Goal: Complete application form: Complete application form

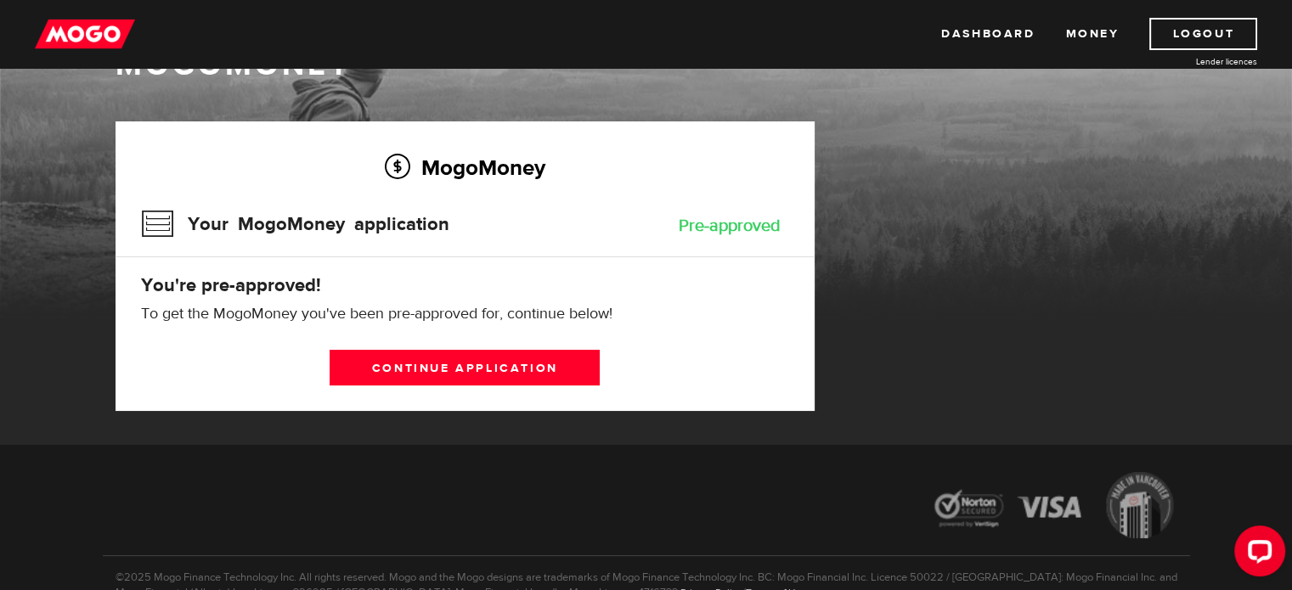
scroll to position [68, 0]
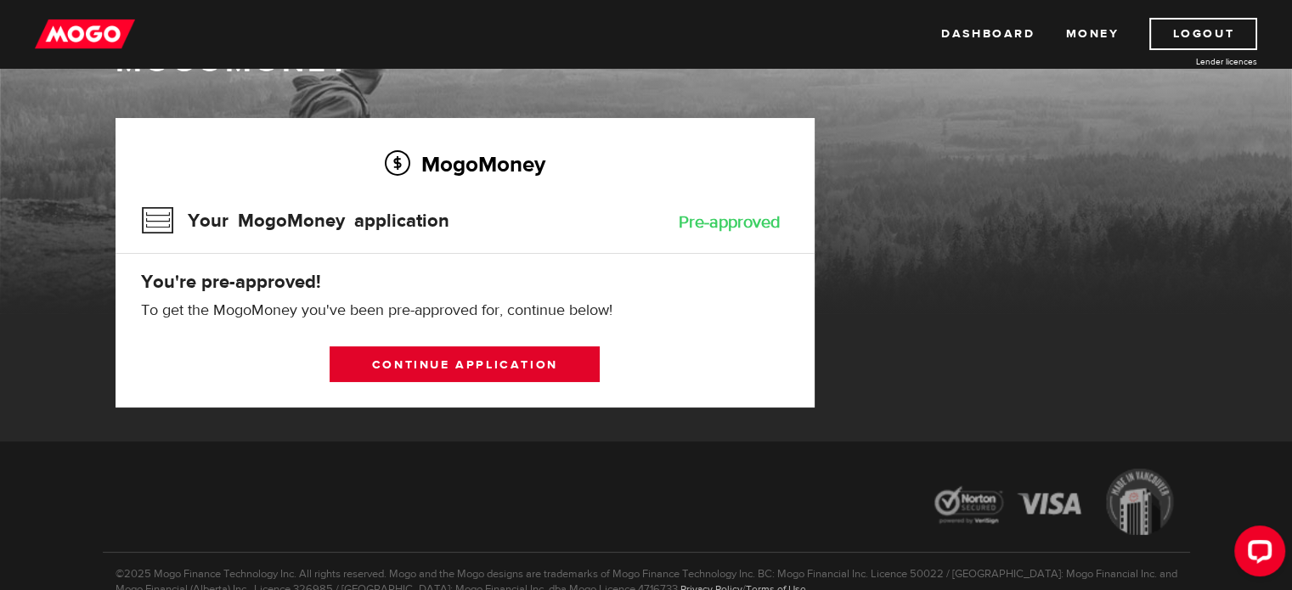
click at [485, 358] on link "Continue application" at bounding box center [465, 365] width 270 height 36
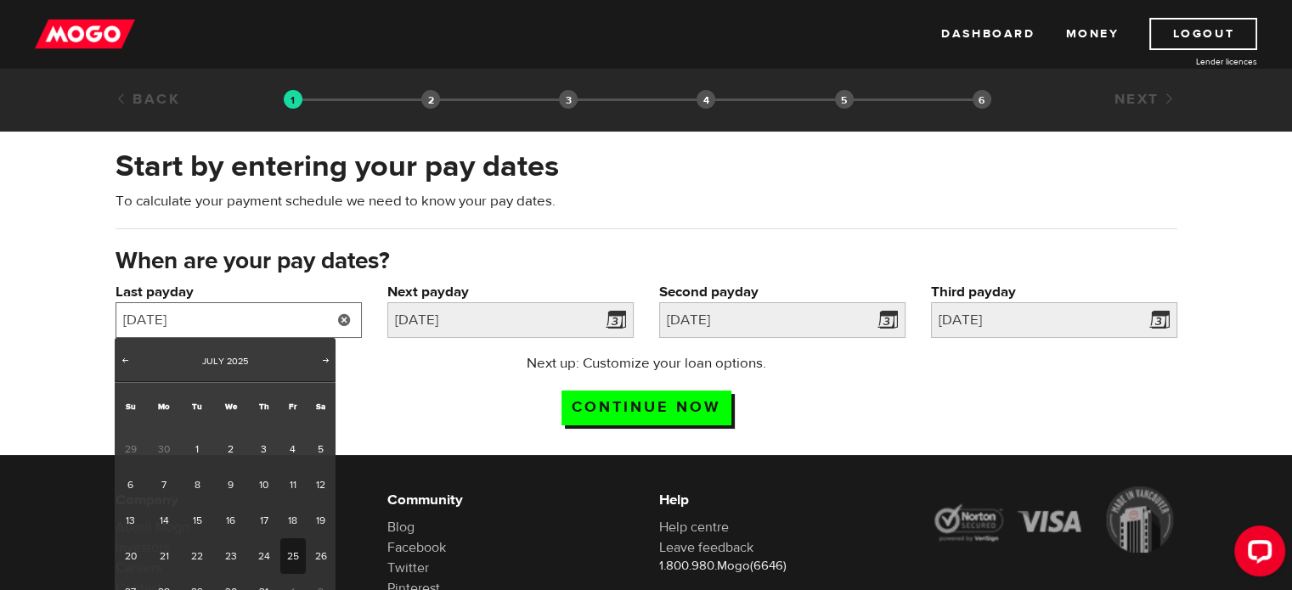
click at [277, 315] on input "[DATE]" at bounding box center [239, 320] width 246 height 36
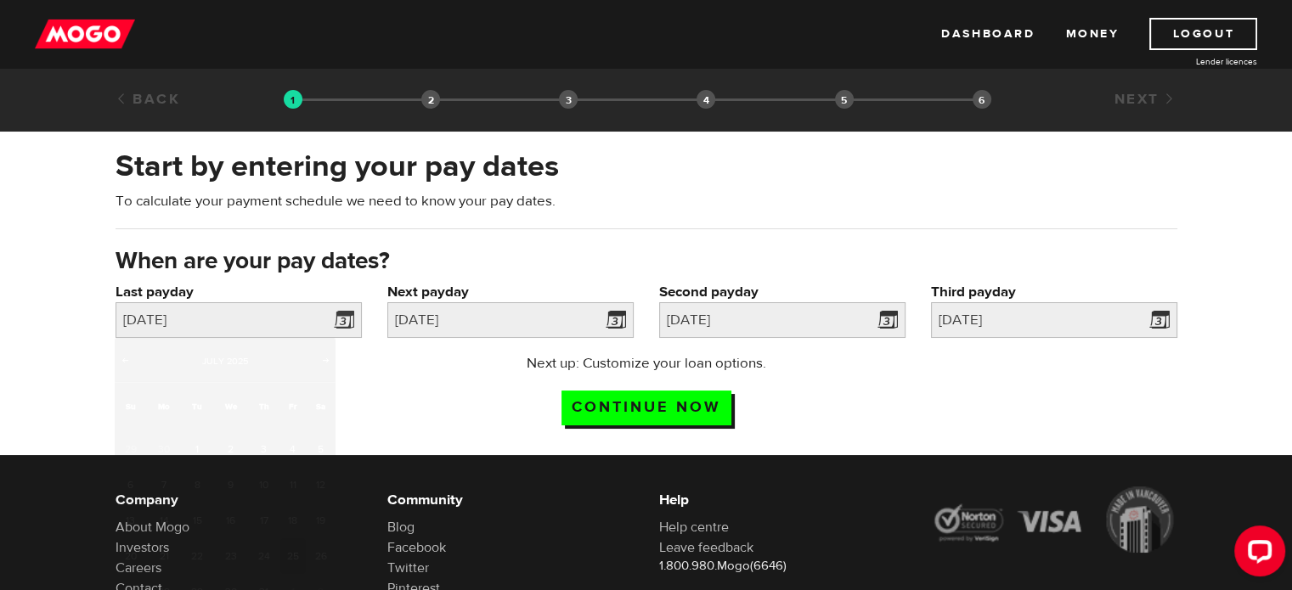
click at [511, 277] on div "When are your pay dates?" at bounding box center [646, 263] width 1087 height 37
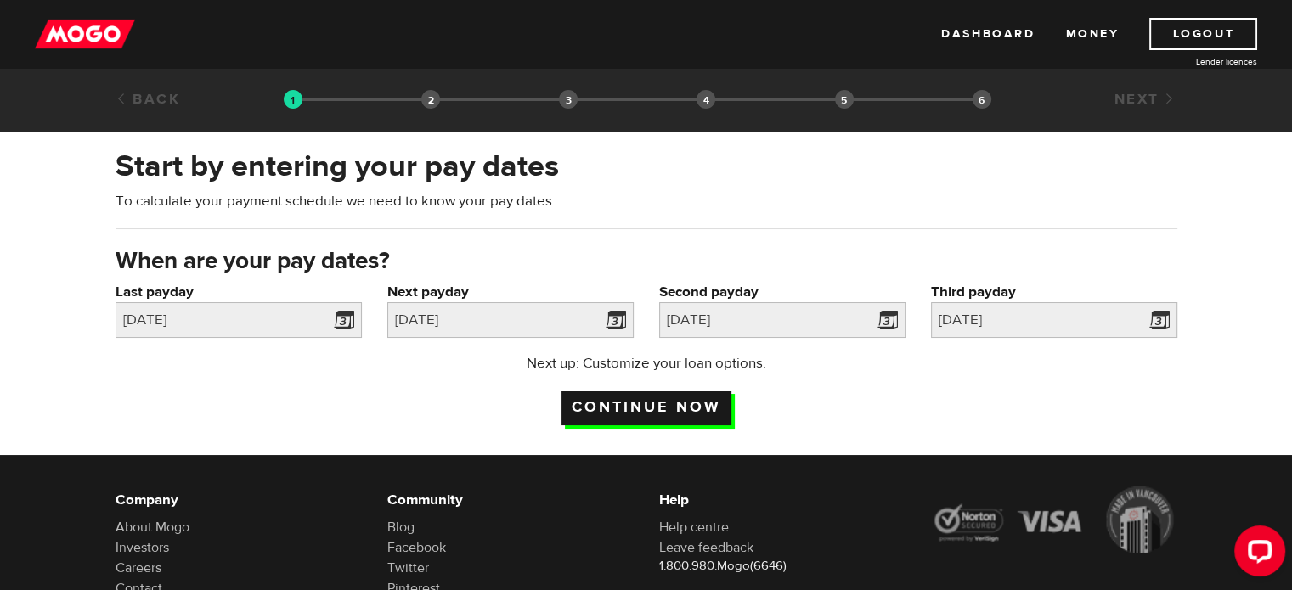
click at [612, 405] on input "Continue now" at bounding box center [646, 408] width 170 height 35
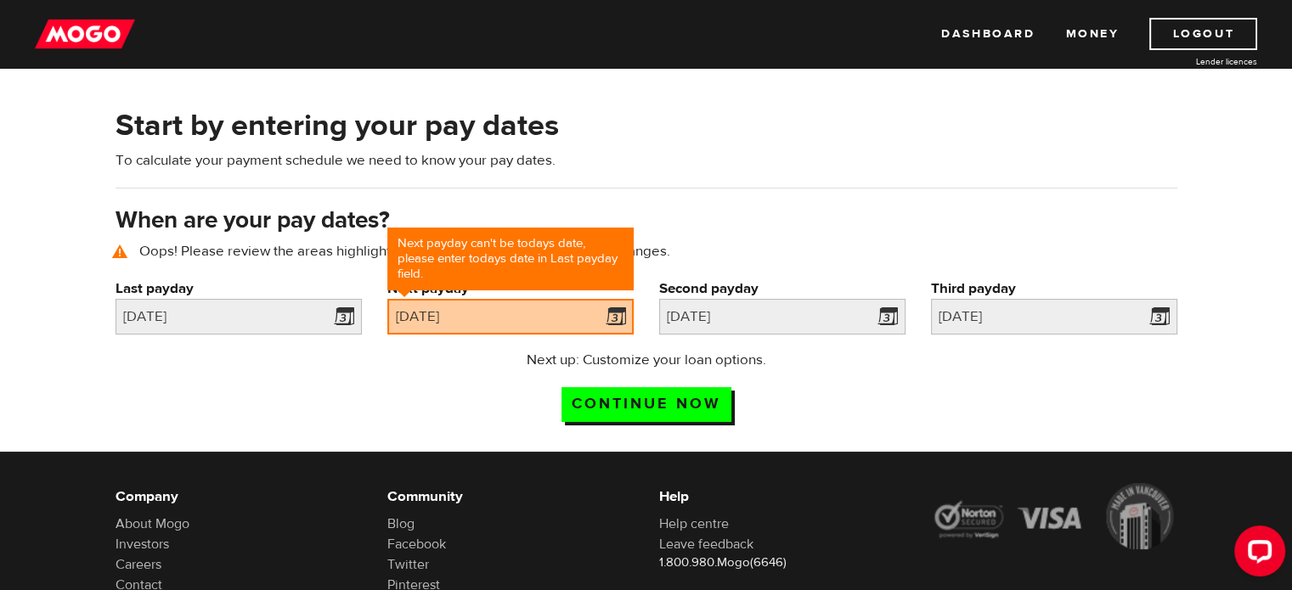
scroll to position [77, 0]
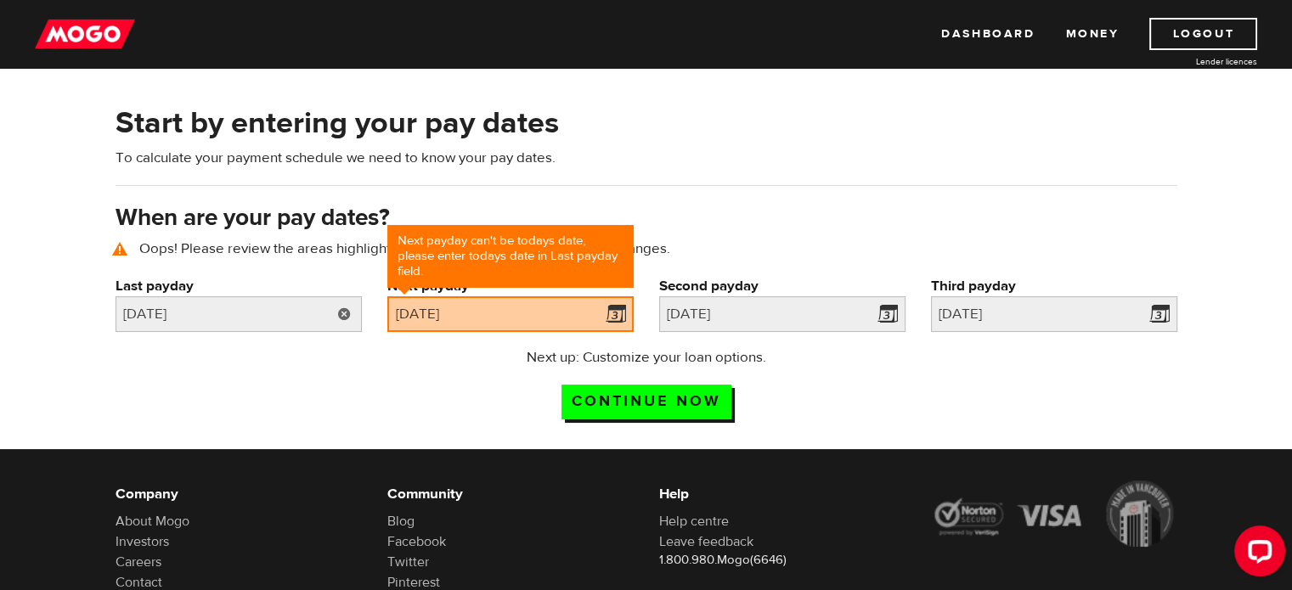
click at [331, 311] on link at bounding box center [344, 314] width 35 height 36
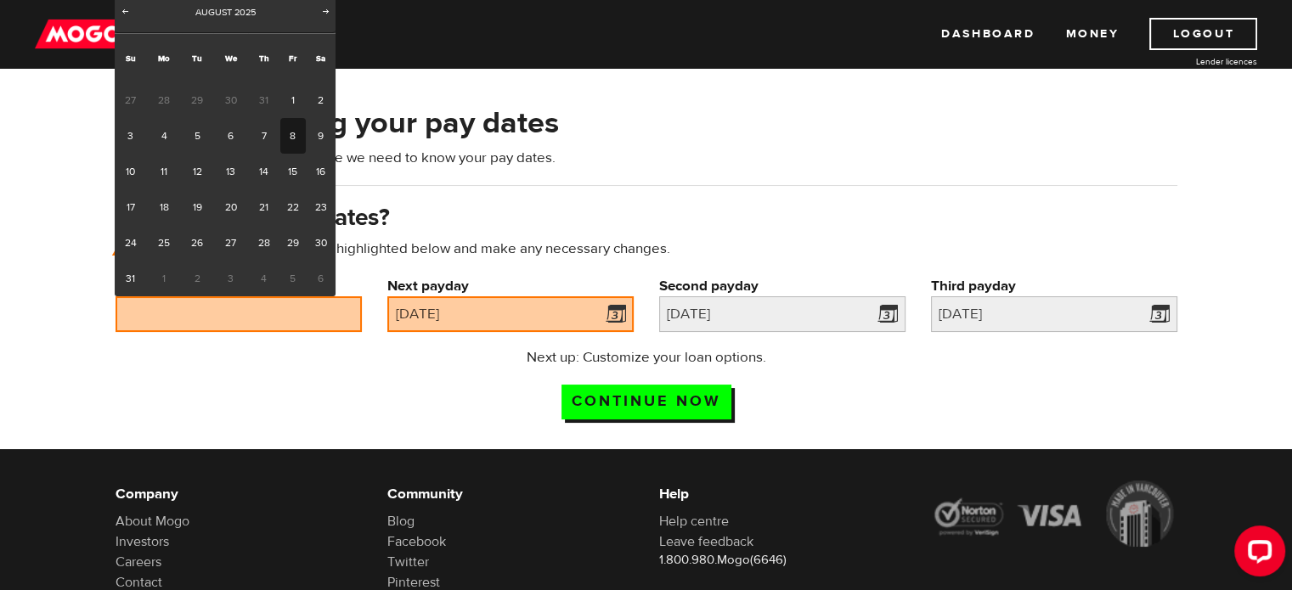
click at [287, 138] on link "8" at bounding box center [293, 136] width 26 height 36
type input "2025/08/08"
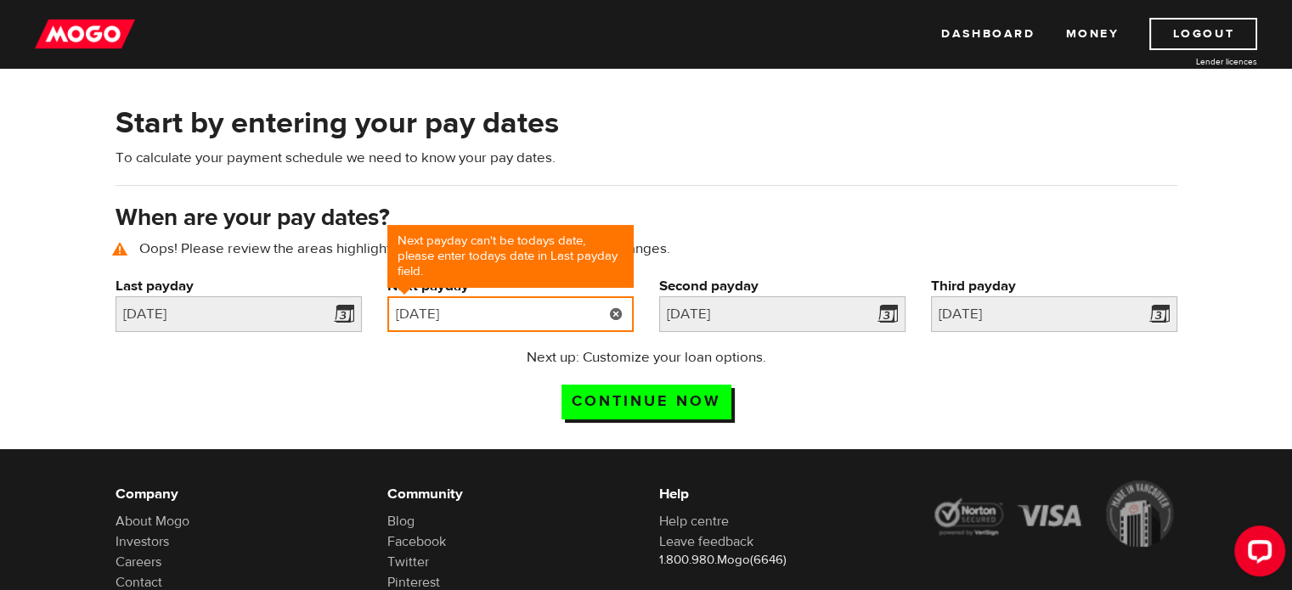
click at [533, 313] on input "2025/08/08" at bounding box center [510, 314] width 246 height 36
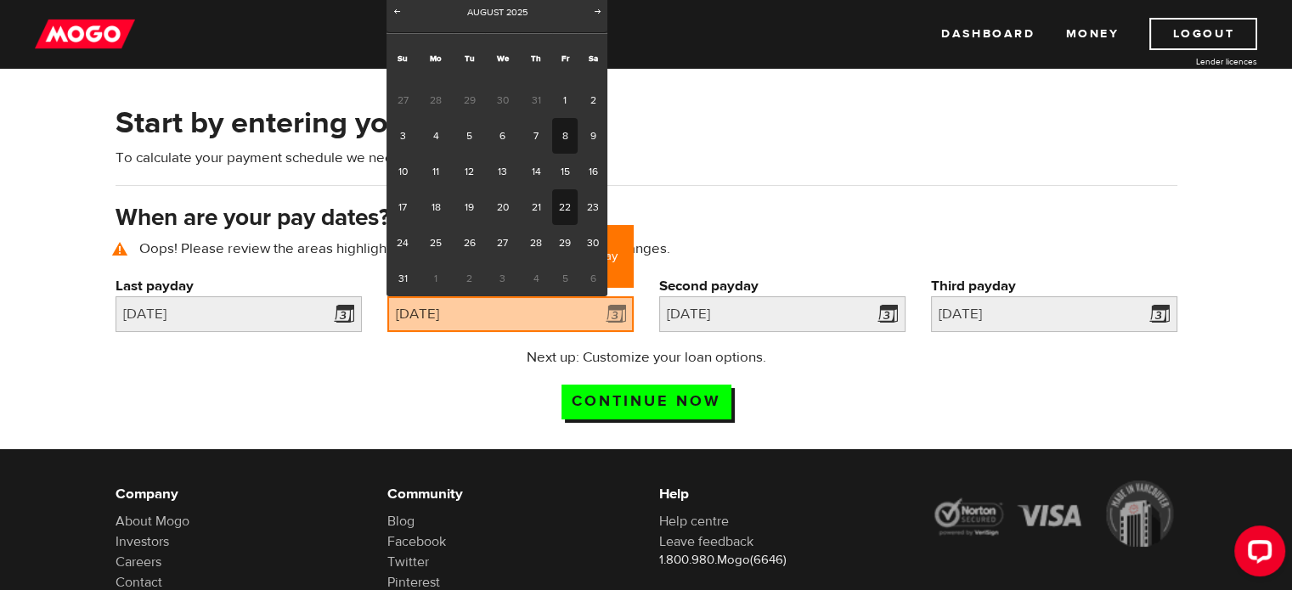
click at [561, 203] on link "22" at bounding box center [565, 207] width 26 height 36
type input "2025/08/22"
type input "2025/9/5"
type input "2025/9/19"
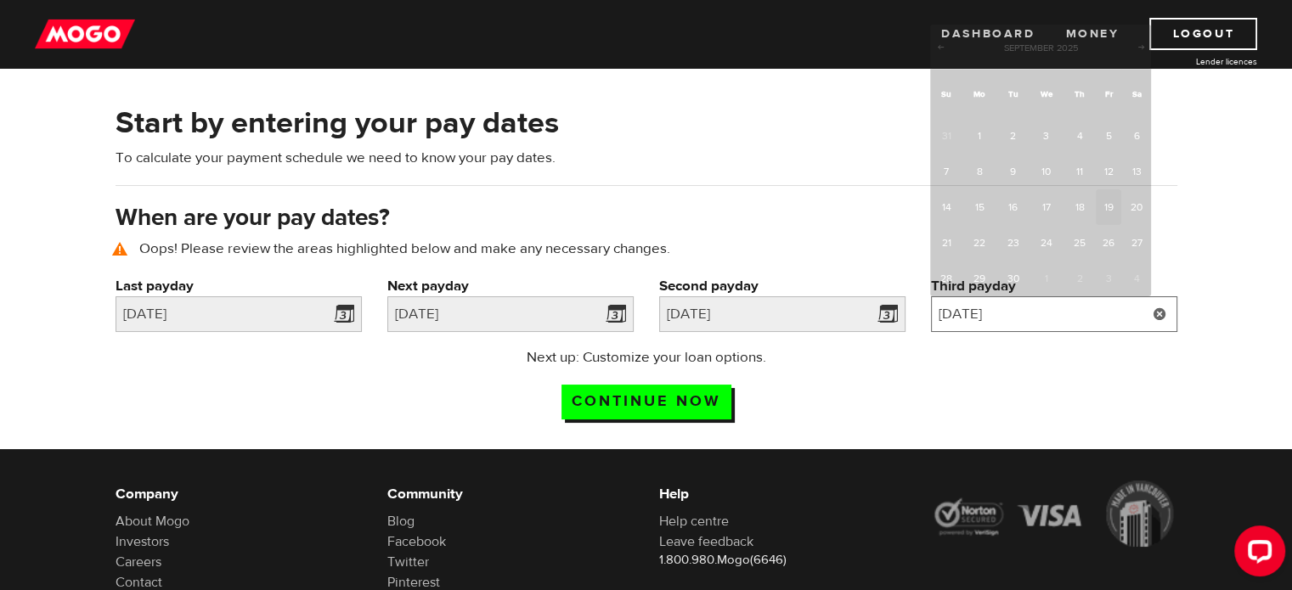
click at [1035, 312] on input "2025/9/19" at bounding box center [1054, 314] width 246 height 36
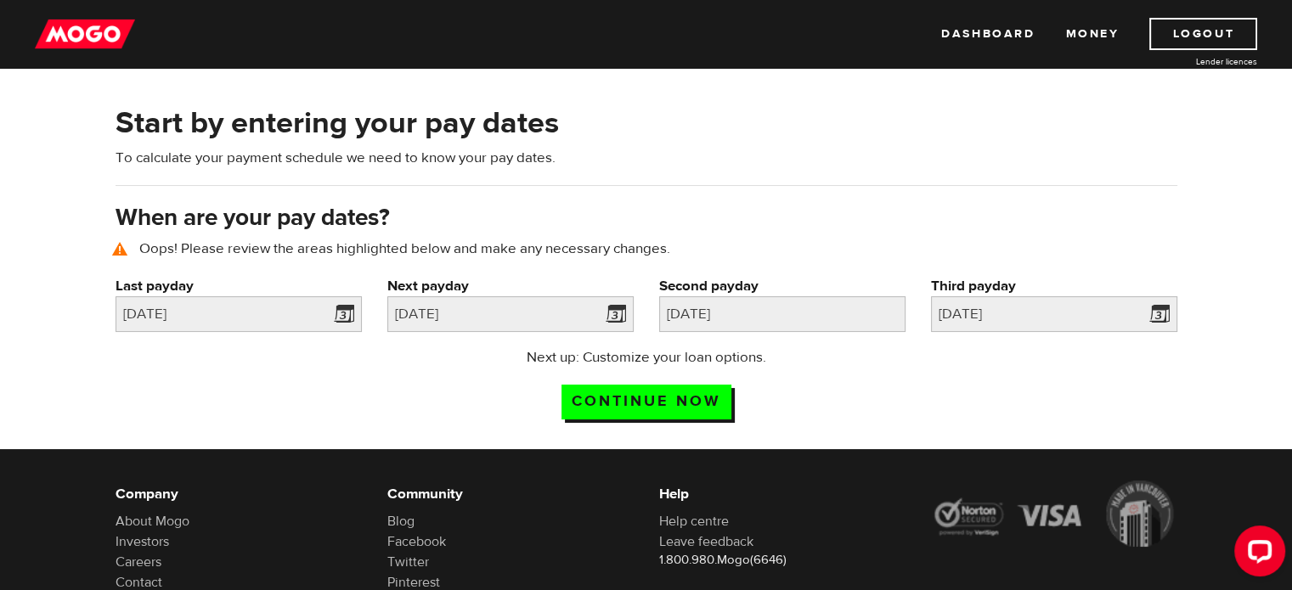
click at [964, 360] on div "Next up: Customize your loan options. Continue now" at bounding box center [646, 389] width 1087 height 85
click at [591, 409] on input "Continue now" at bounding box center [646, 402] width 170 height 35
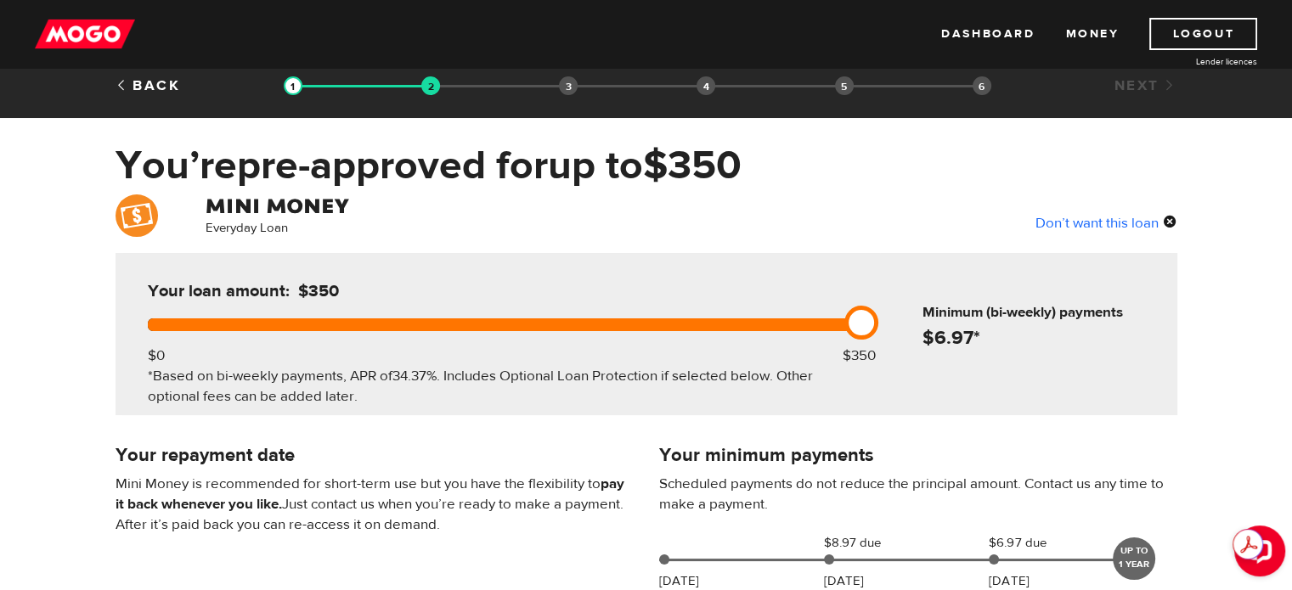
scroll to position [15, 0]
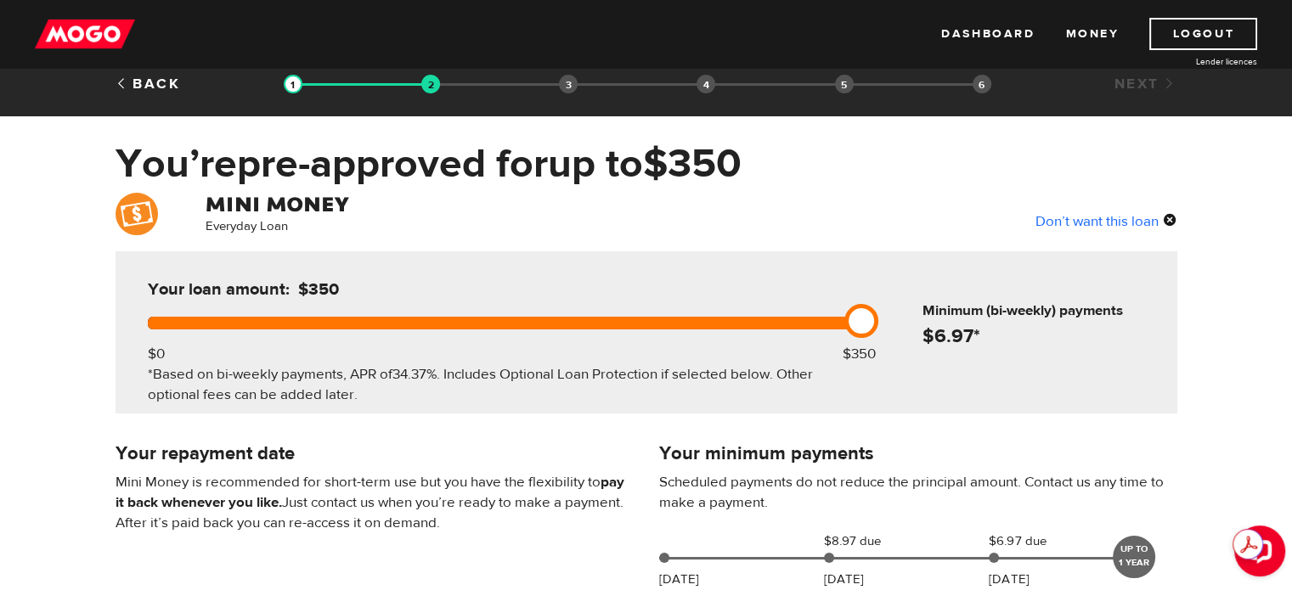
click at [1144, 216] on div "Don’t want this loan" at bounding box center [1107, 221] width 142 height 22
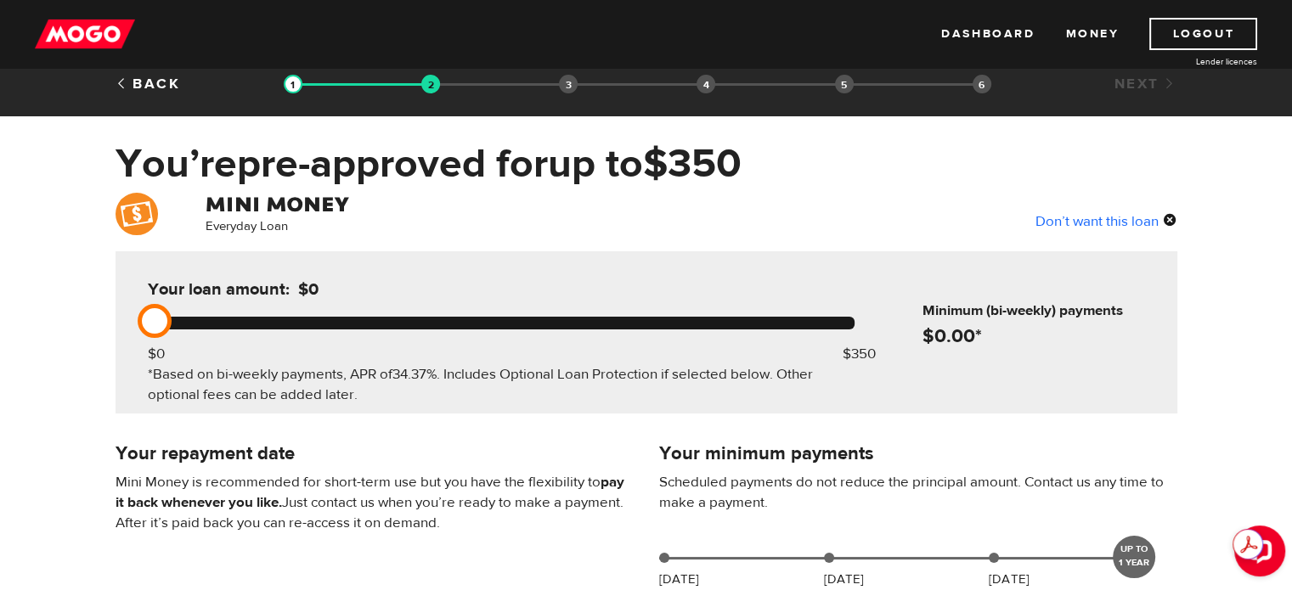
click at [1144, 216] on div "Don’t want this loan" at bounding box center [1107, 221] width 142 height 22
drag, startPoint x: 160, startPoint y: 300, endPoint x: 159, endPoint y: 322, distance: 22.1
click at [159, 322] on div "Your loan amount: $0 $0 $350 *Based on bi-weekly payments, APR of 34.37% . Incl…" at bounding box center [501, 332] width 758 height 162
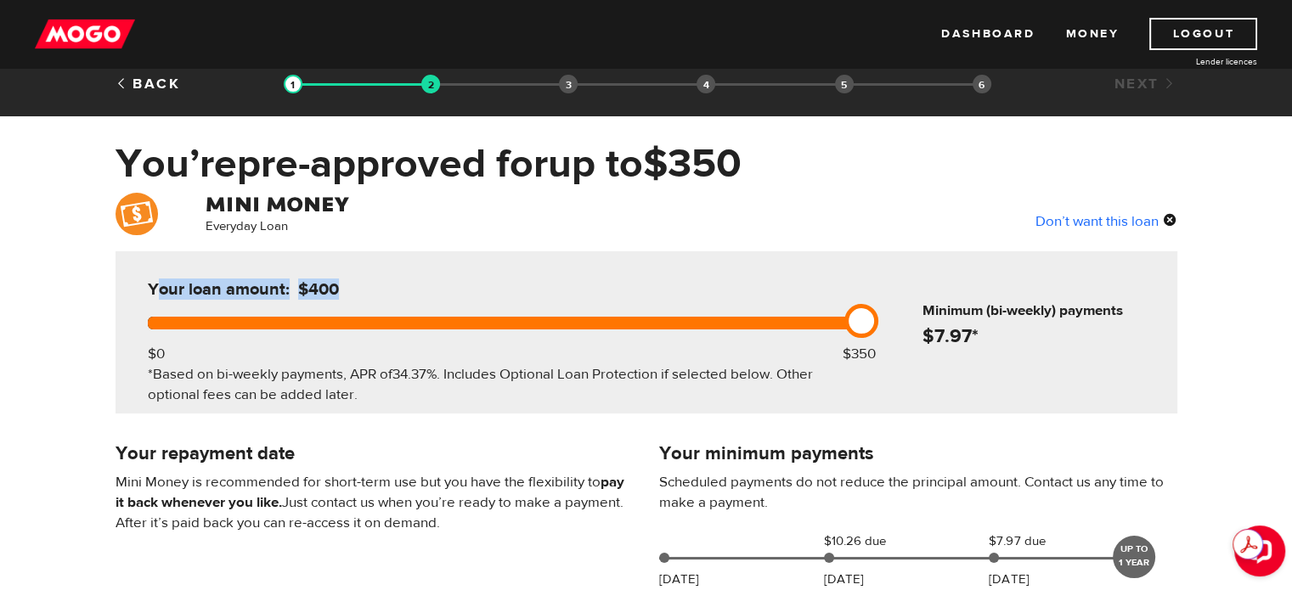
drag, startPoint x: 159, startPoint y: 322, endPoint x: 936, endPoint y: 333, distance: 777.3
click at [936, 333] on div "Your loan amount: $400 $0 $350 *Based on bi-weekly payments, APR of 34.37% . In…" at bounding box center [647, 332] width 1062 height 162
click at [757, 366] on div "*Based on bi-weekly payments, APR of 34.37% . Includes Optional Loan Protection…" at bounding box center [501, 384] width 707 height 41
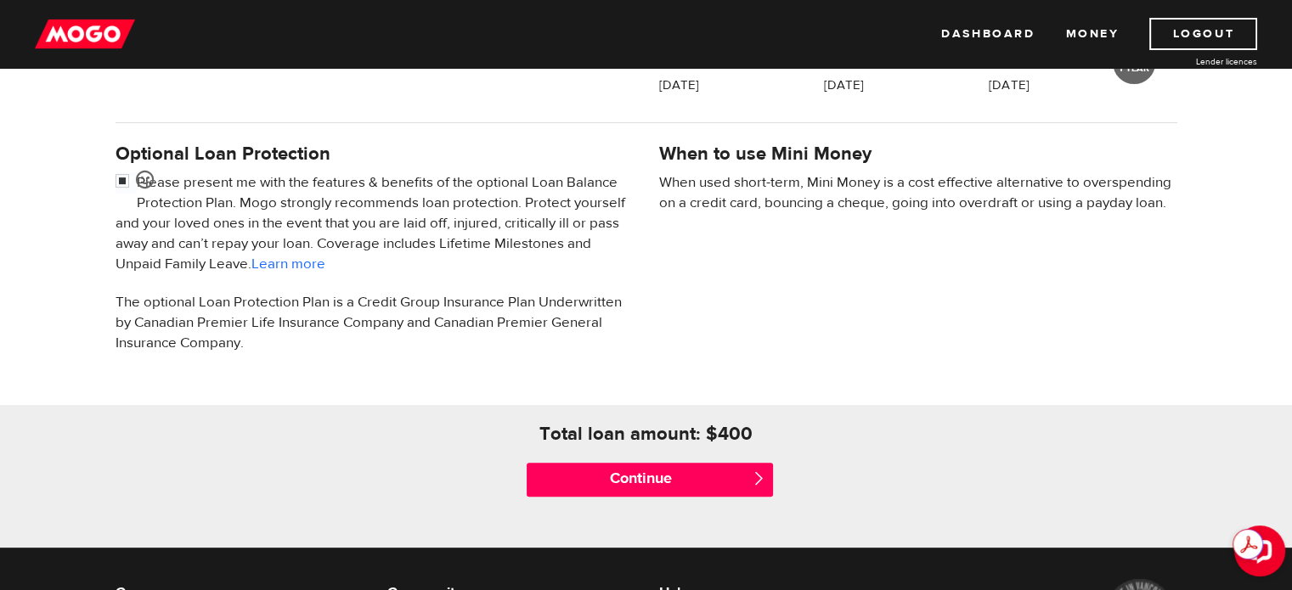
scroll to position [511, 0]
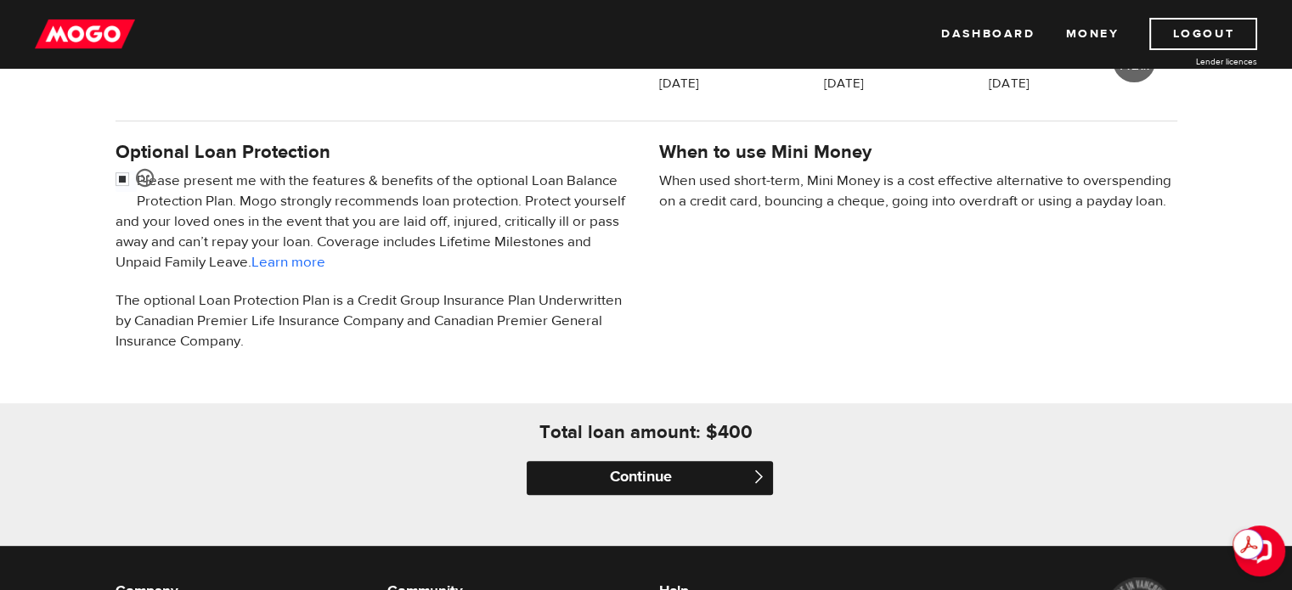
click at [643, 470] on input "Continue" at bounding box center [650, 478] width 246 height 34
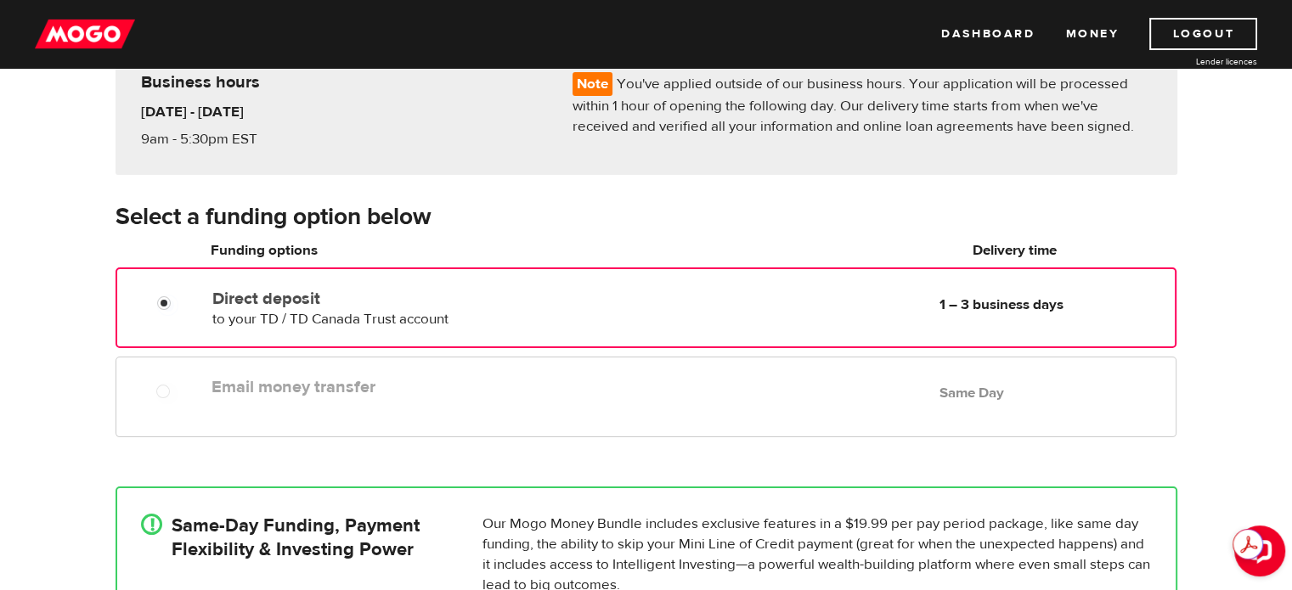
scroll to position [210, 0]
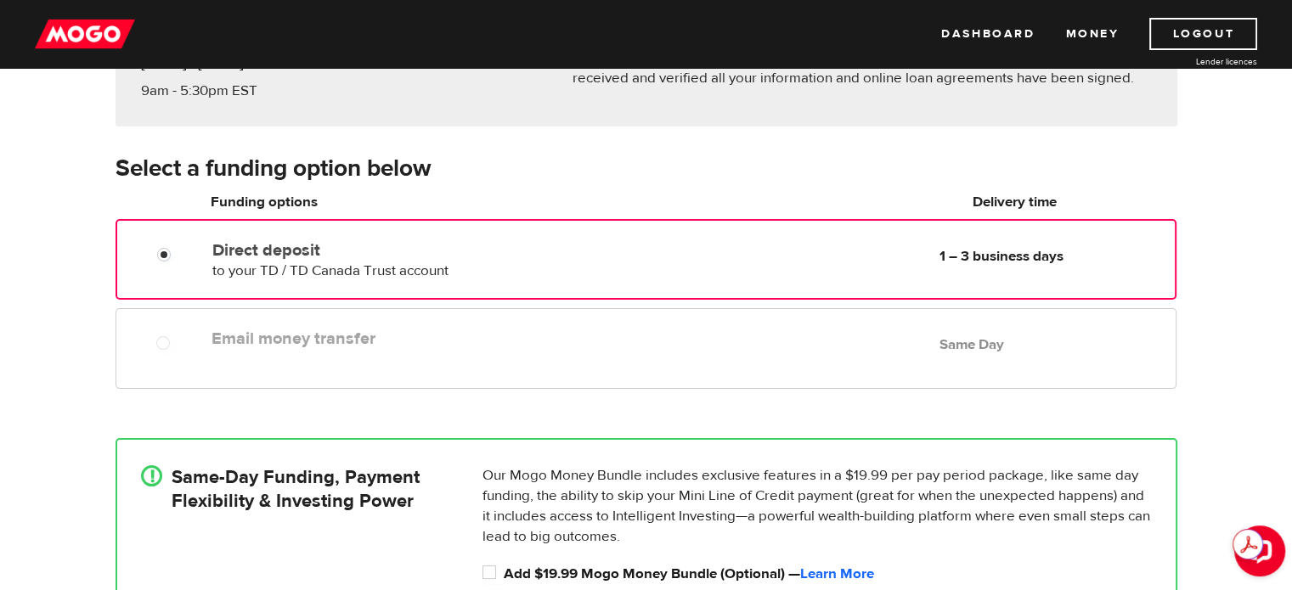
click at [397, 359] on div "Email money transfer Delivery in Same Day Same Day" at bounding box center [646, 348] width 1060 height 81
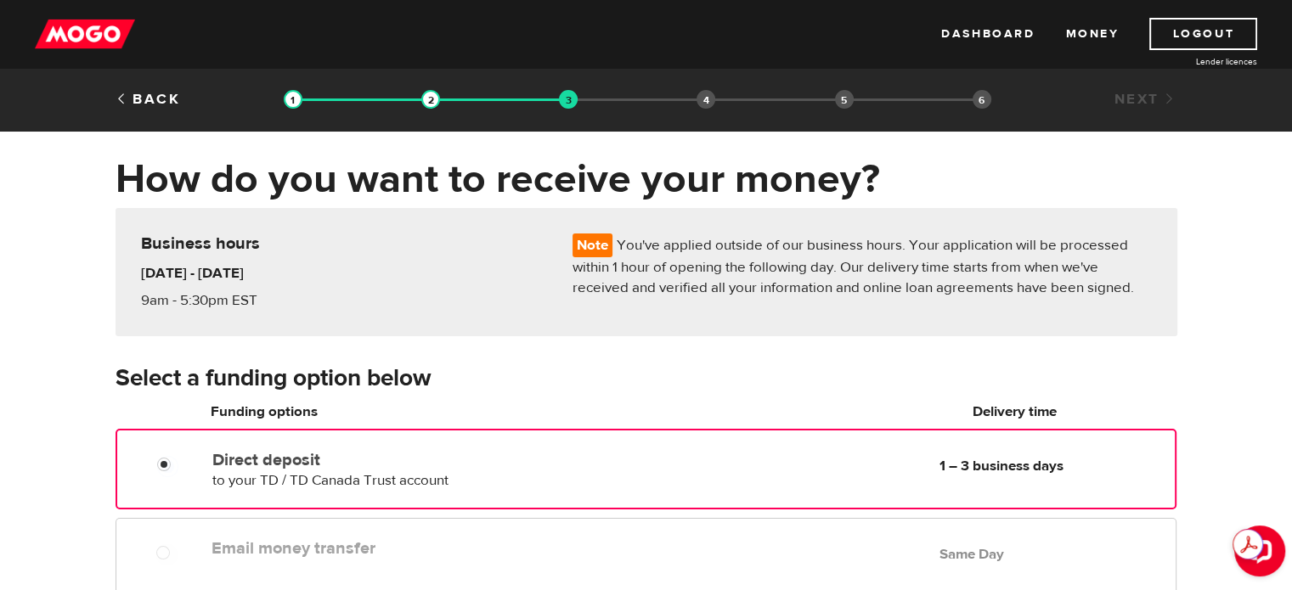
click at [522, 277] on div "[DATE] - [DATE] 9am - 5:30pm EST" at bounding box center [344, 286] width 432 height 50
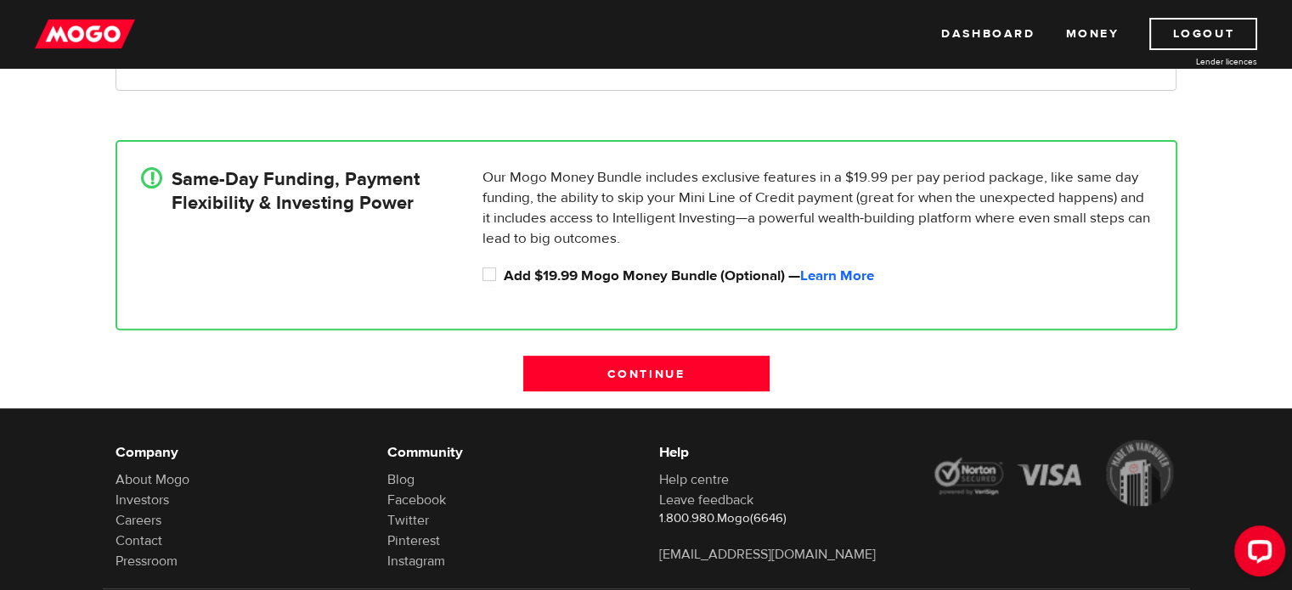
scroll to position [598, 0]
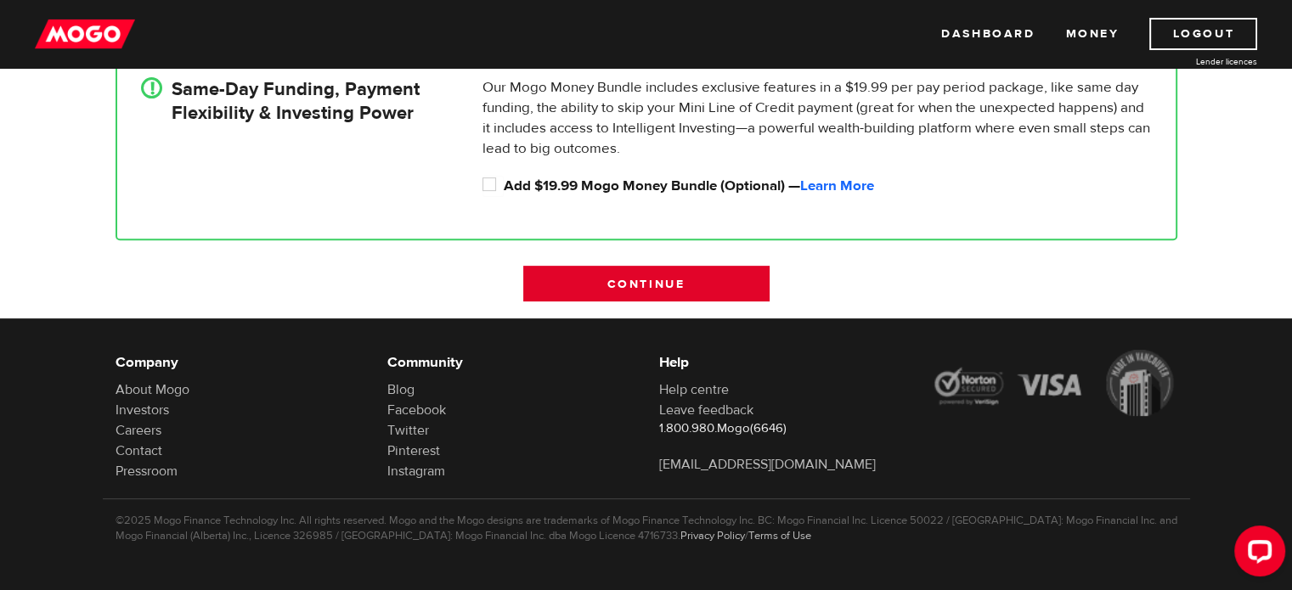
click at [616, 288] on input "Continue" at bounding box center [646, 284] width 246 height 36
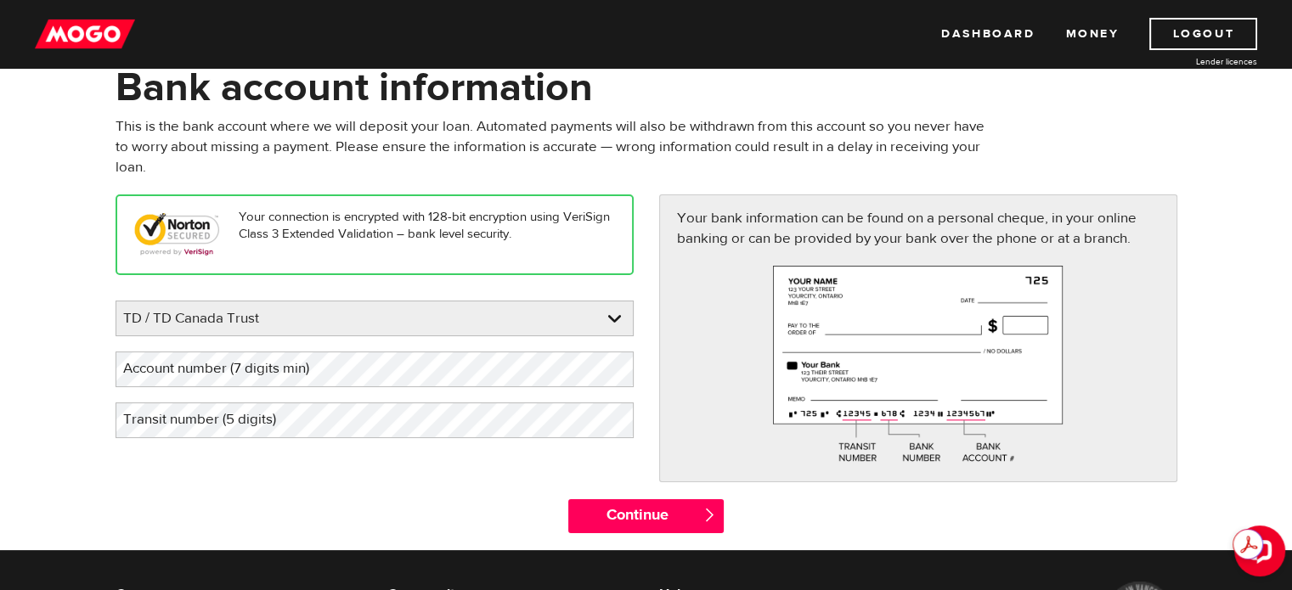
scroll to position [93, 0]
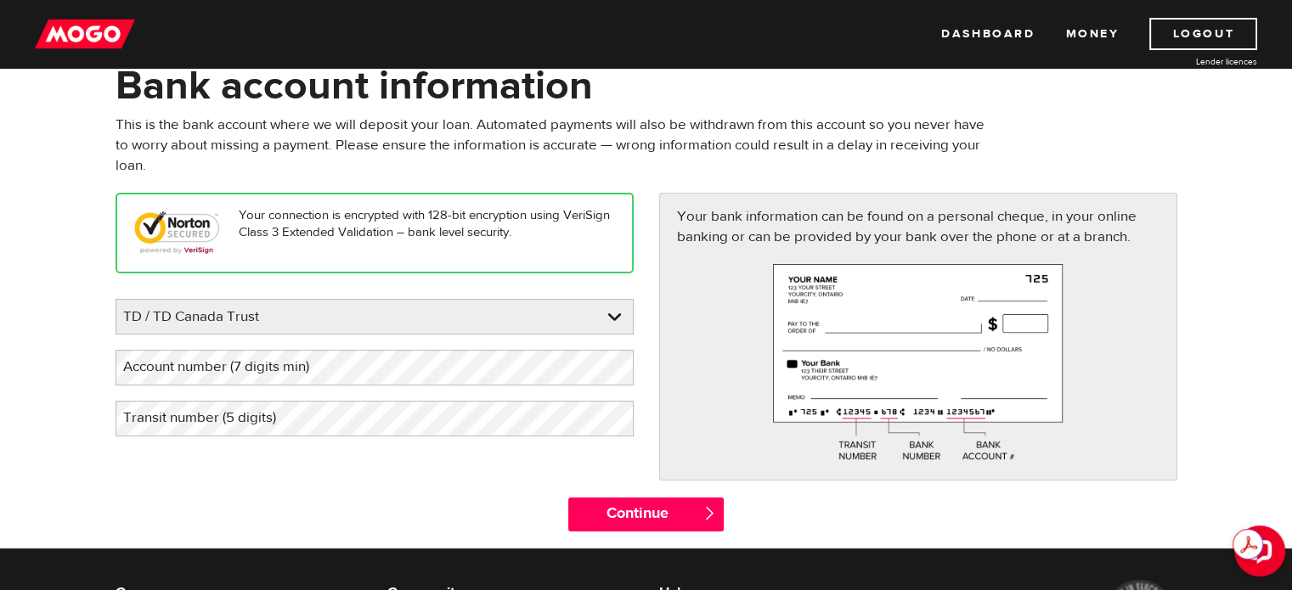
click at [251, 376] on label "Account number (7 digits min)" at bounding box center [230, 367] width 229 height 35
click at [190, 410] on label "Transit number (5 digits)" at bounding box center [213, 418] width 195 height 35
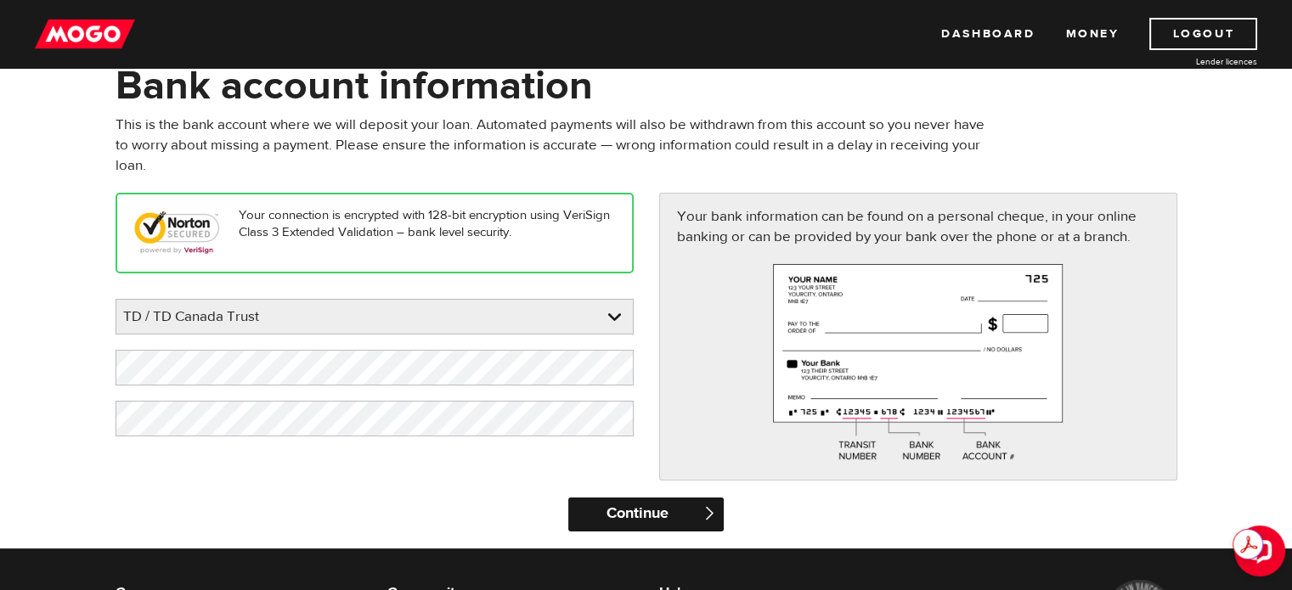
click at [640, 517] on input "Continue" at bounding box center [645, 515] width 155 height 34
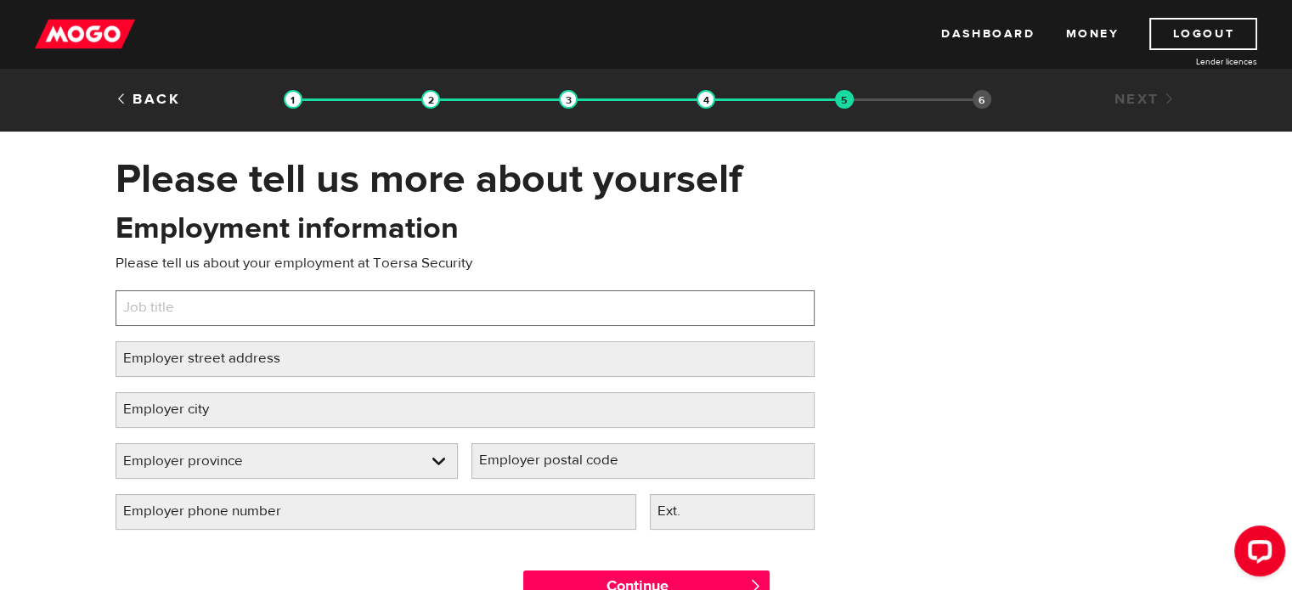
click at [240, 304] on input "Job title" at bounding box center [465, 309] width 699 height 36
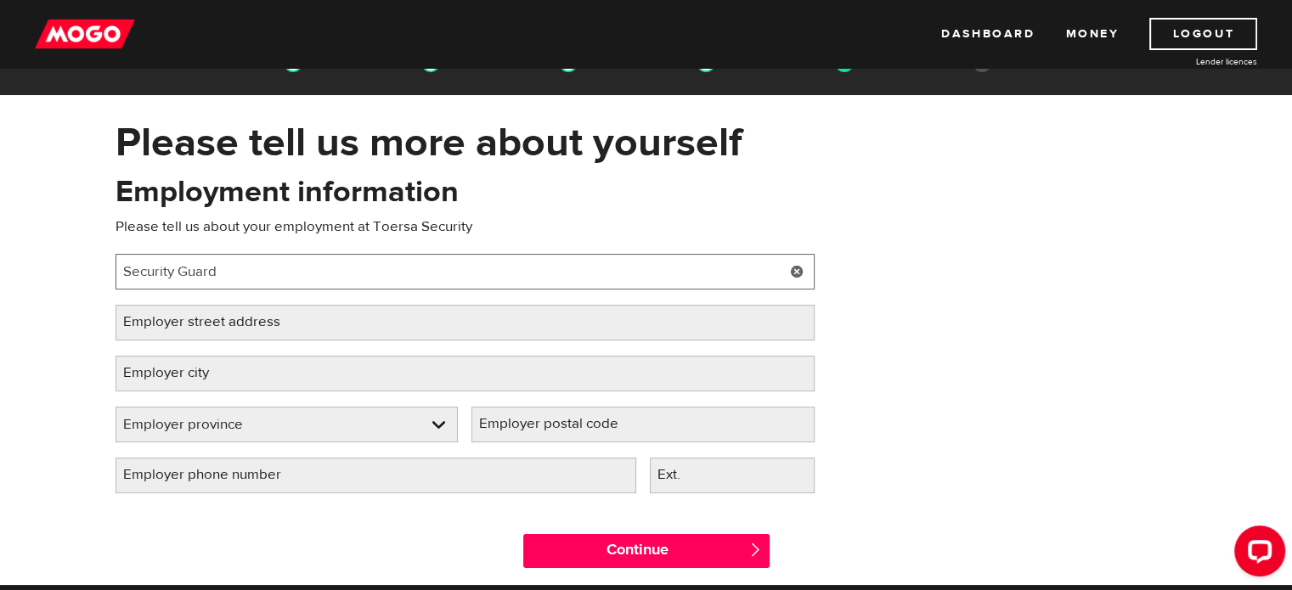
type input "Security Guard"
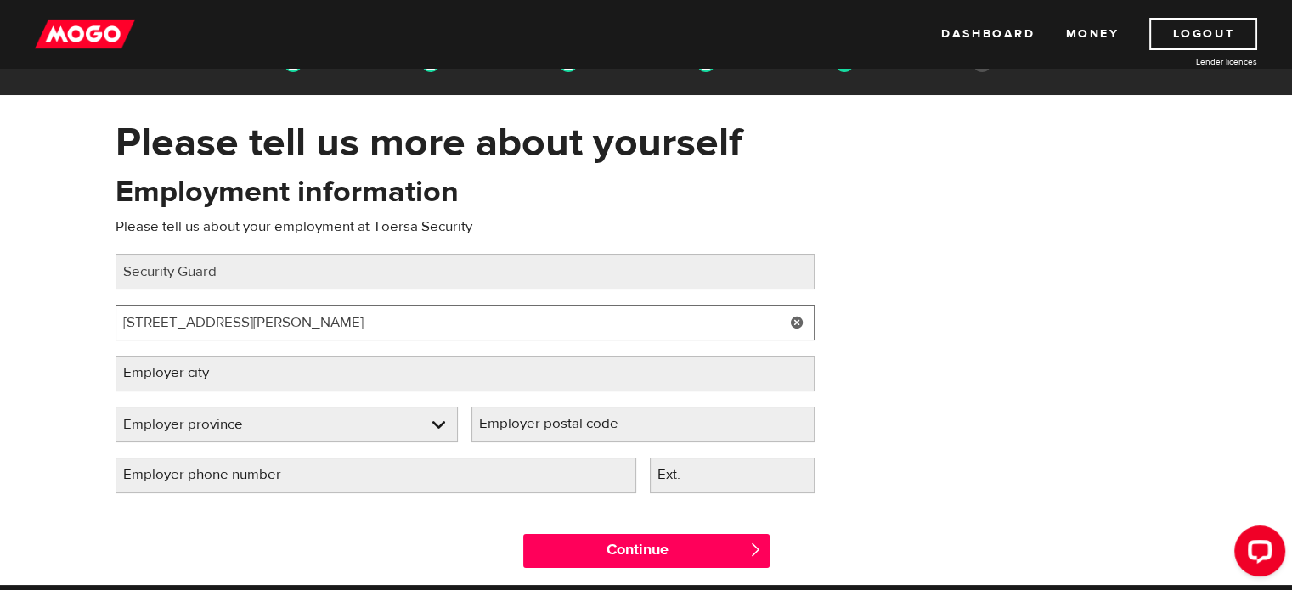
type input "2212 Gladwin Cr"
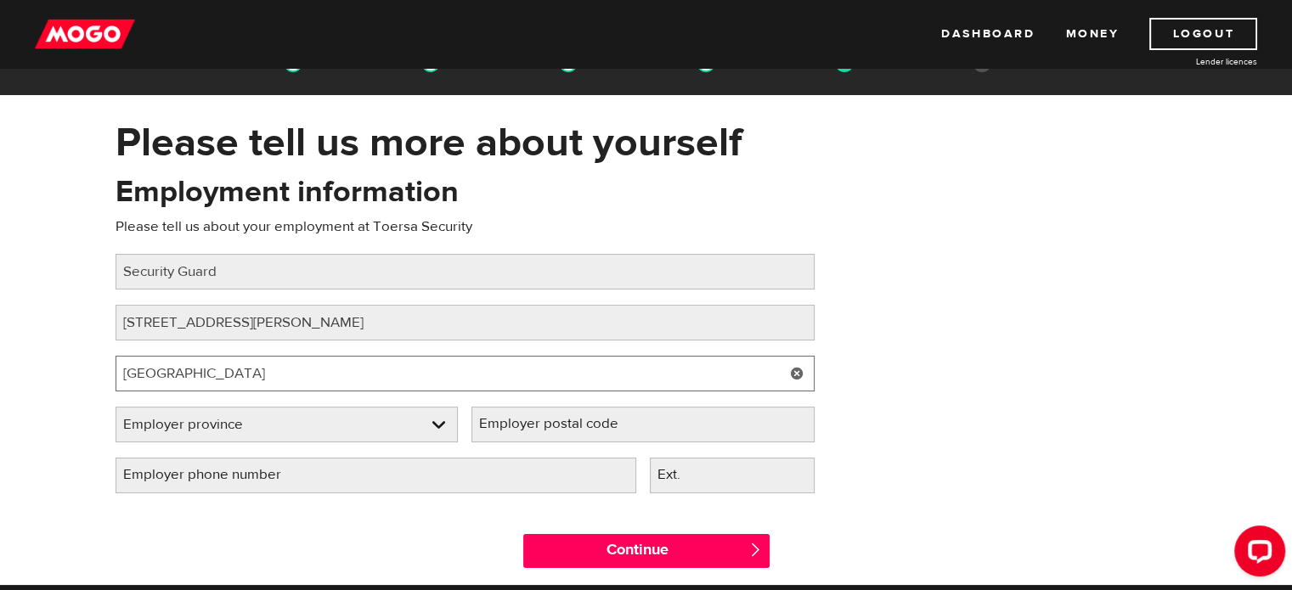
type input "Ottawa"
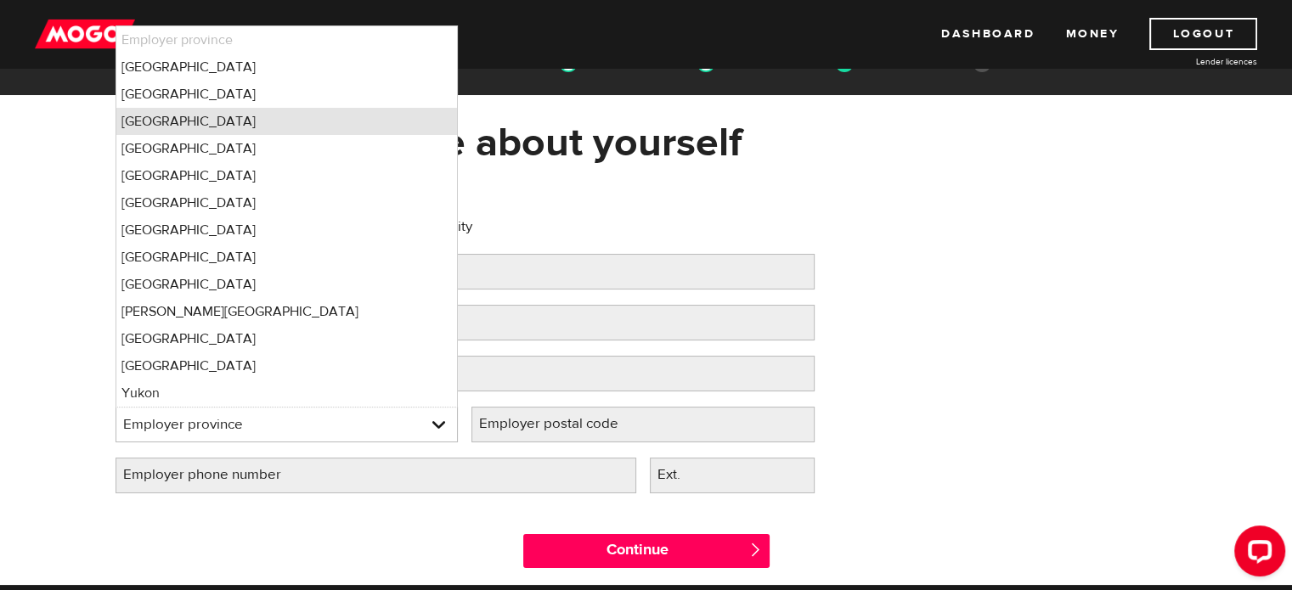
click at [160, 117] on li "Ontario" at bounding box center [286, 121] width 341 height 27
select select "ON"
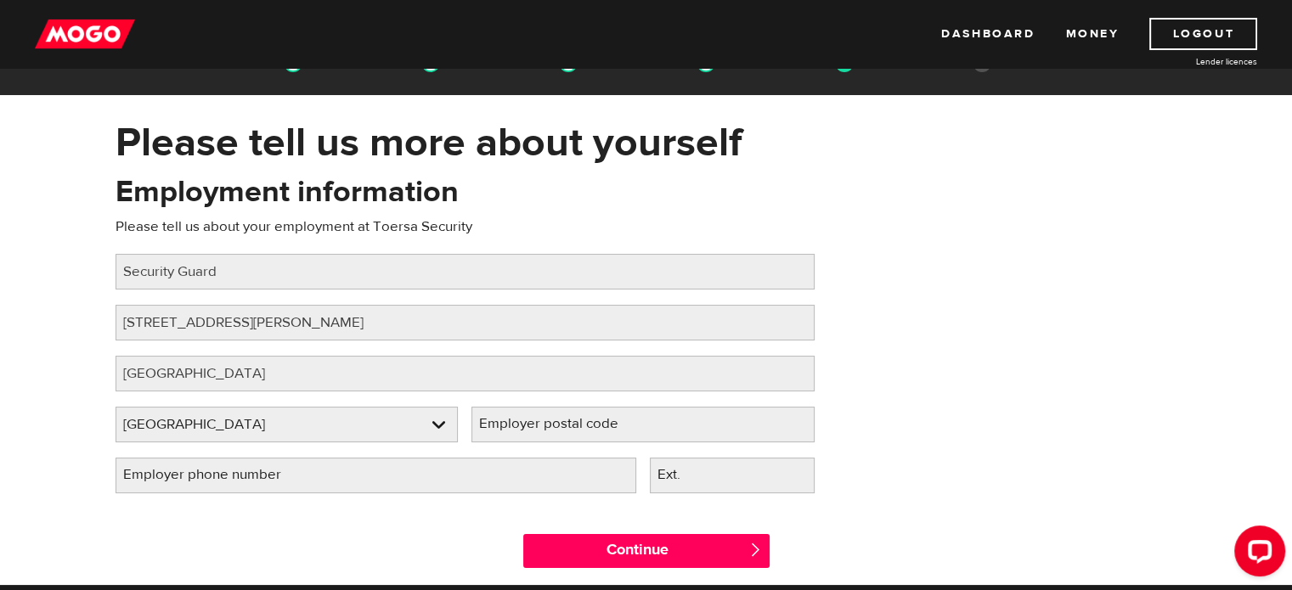
click at [528, 432] on label "Employer postal code" at bounding box center [562, 424] width 182 height 35
click at [528, 432] on input "Employer postal code" at bounding box center [642, 425] width 343 height 36
paste input "K1B 5N1"
type input "K1B 5N1"
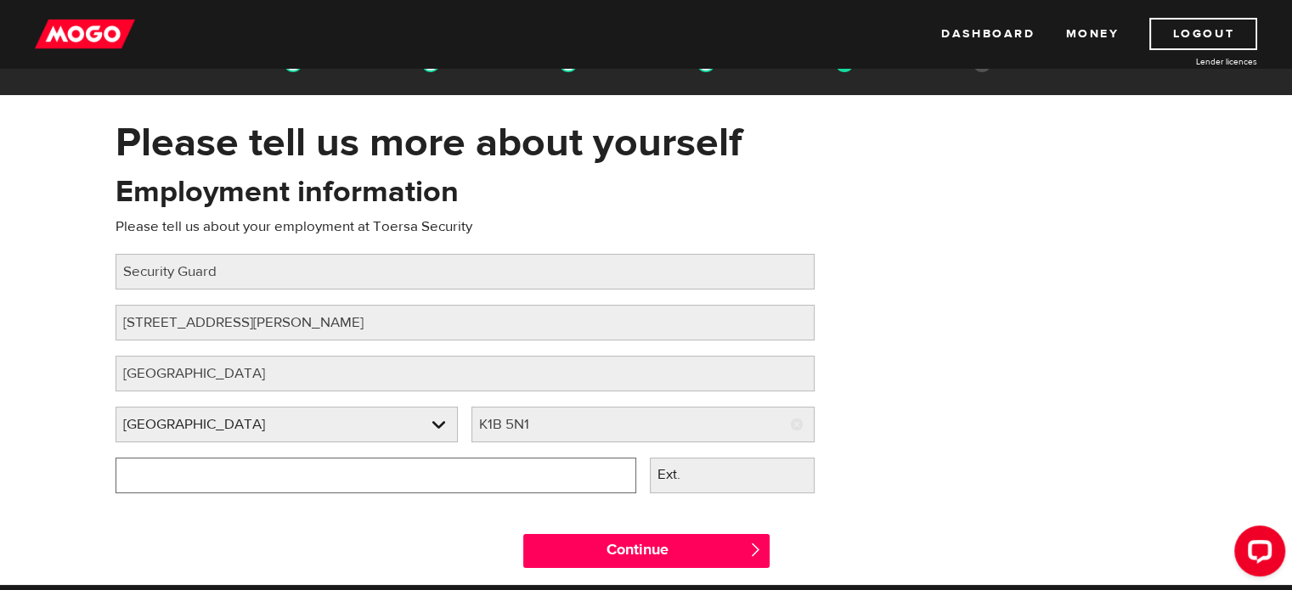
click at [394, 488] on input "Employer phone number" at bounding box center [376, 476] width 521 height 36
type input "(613) 695-9371"
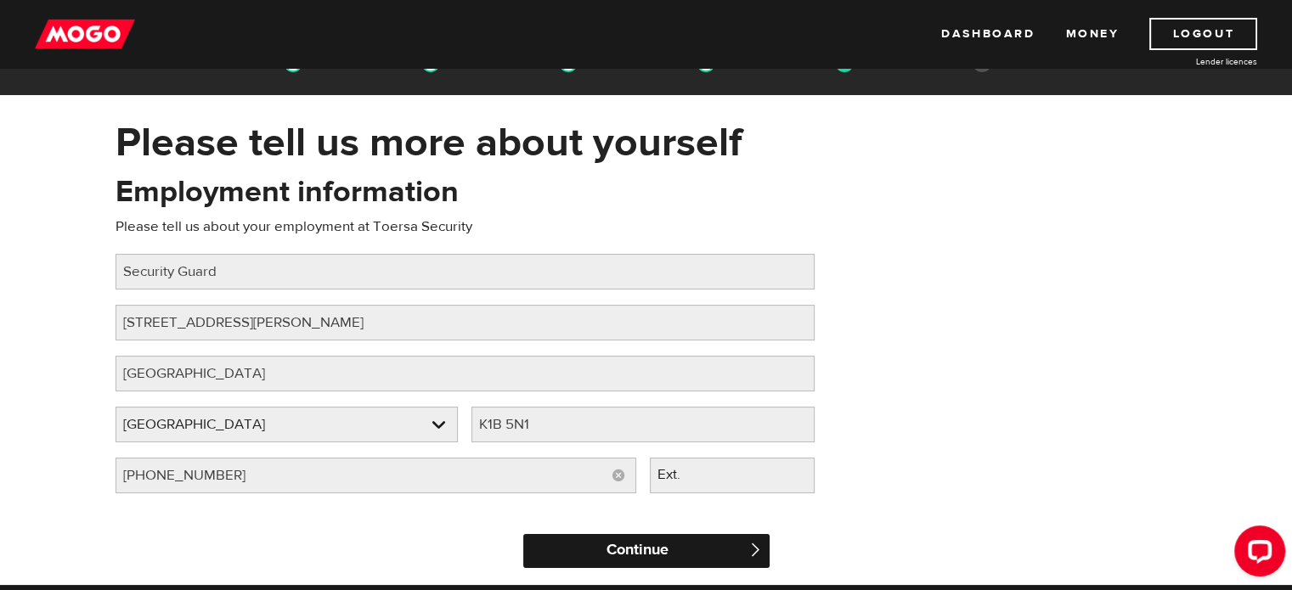
click at [675, 552] on input "Continue" at bounding box center [646, 551] width 246 height 34
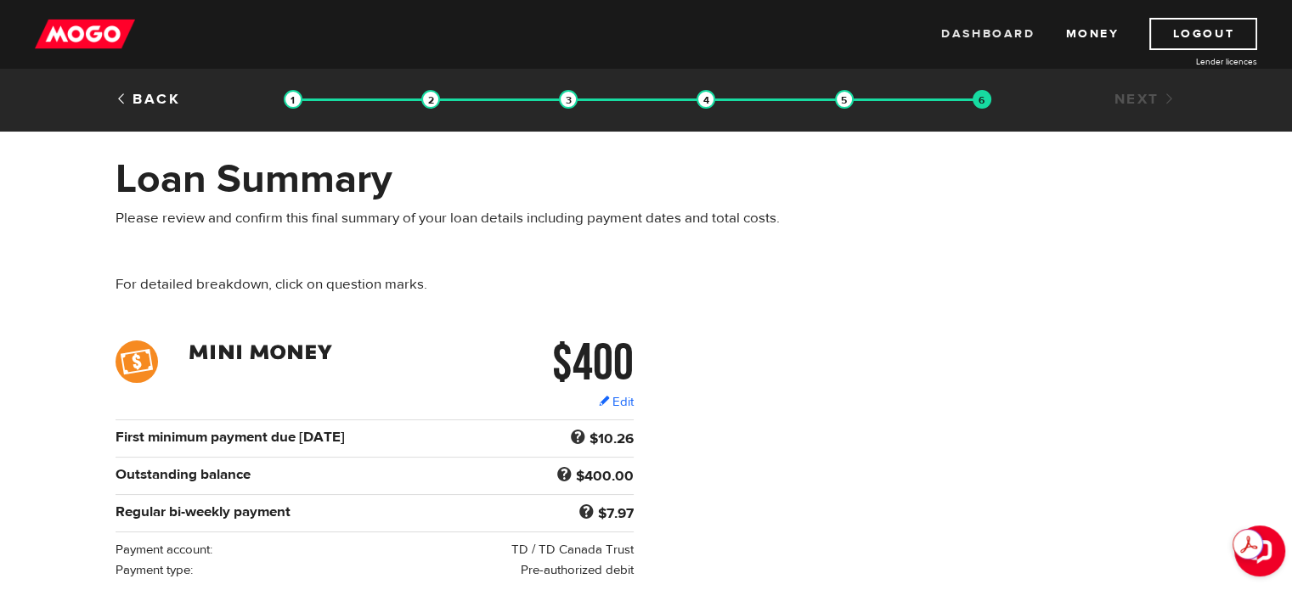
click at [975, 23] on link "Dashboard" at bounding box center [987, 34] width 93 height 32
